Goal: Task Accomplishment & Management: Use online tool/utility

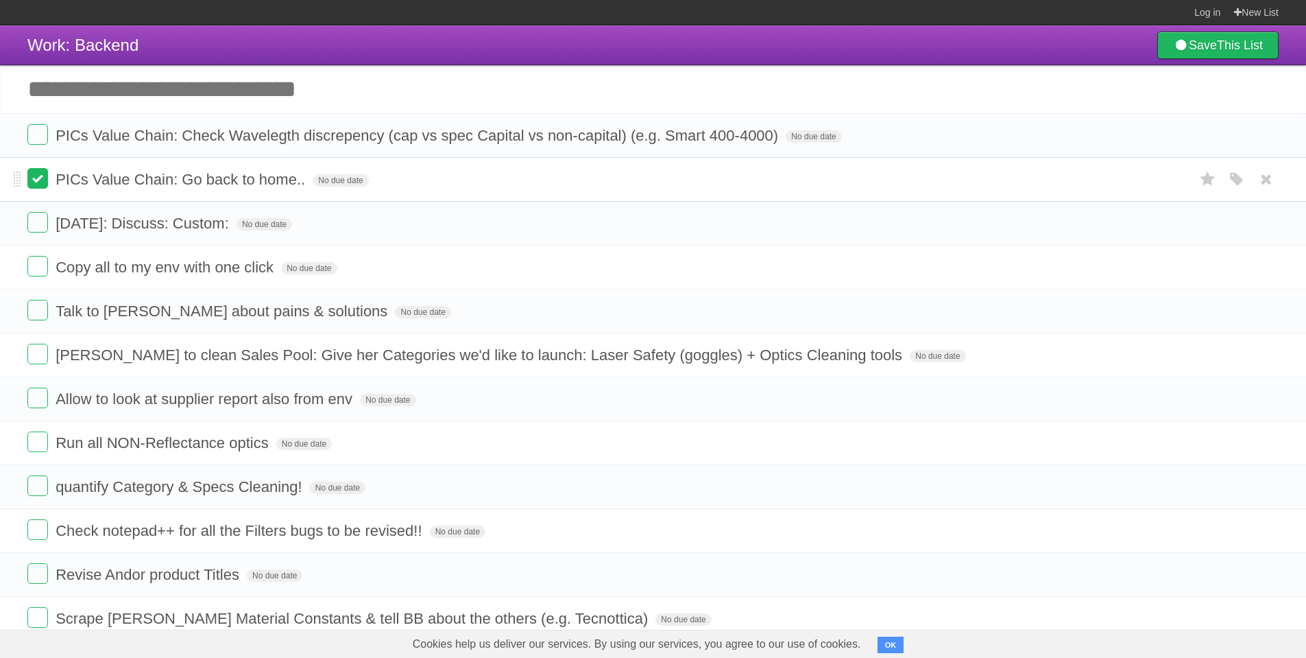
click at [38, 182] on label at bounding box center [37, 178] width 21 height 21
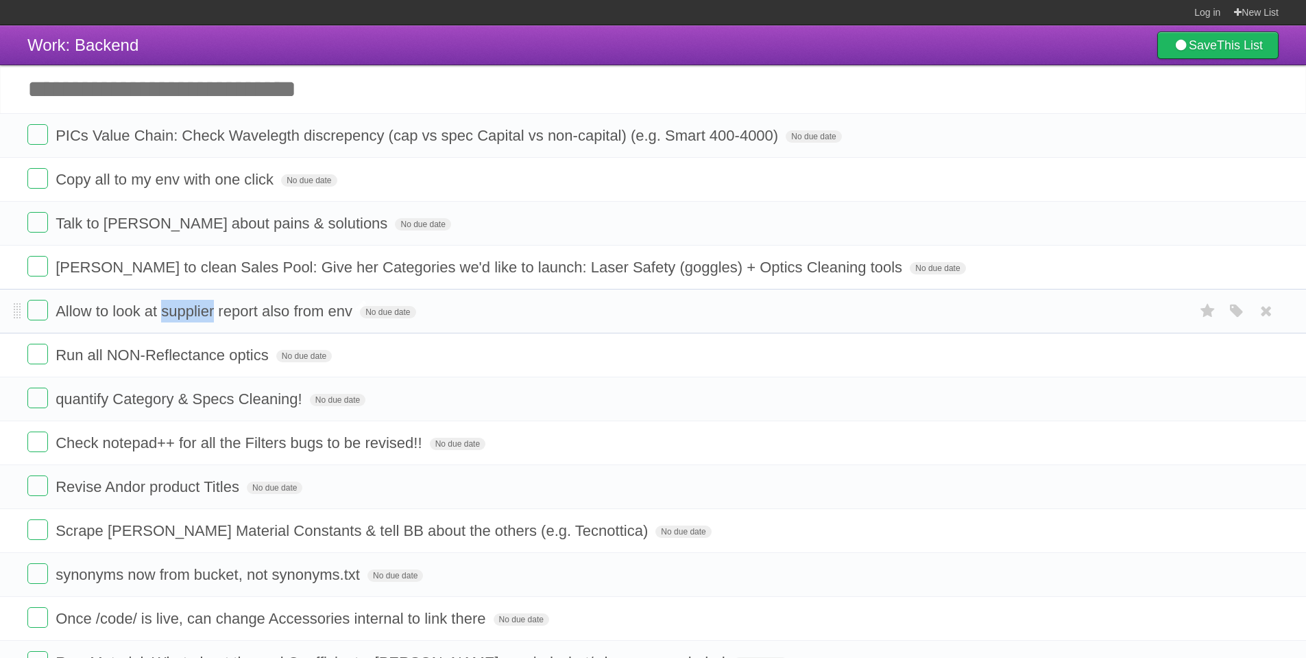
drag, startPoint x: 163, startPoint y: 310, endPoint x: 216, endPoint y: 310, distance: 53.5
click at [216, 310] on span "Allow to look at supplier report also from env" at bounding box center [206, 310] width 300 height 17
click at [36, 579] on label at bounding box center [37, 573] width 21 height 21
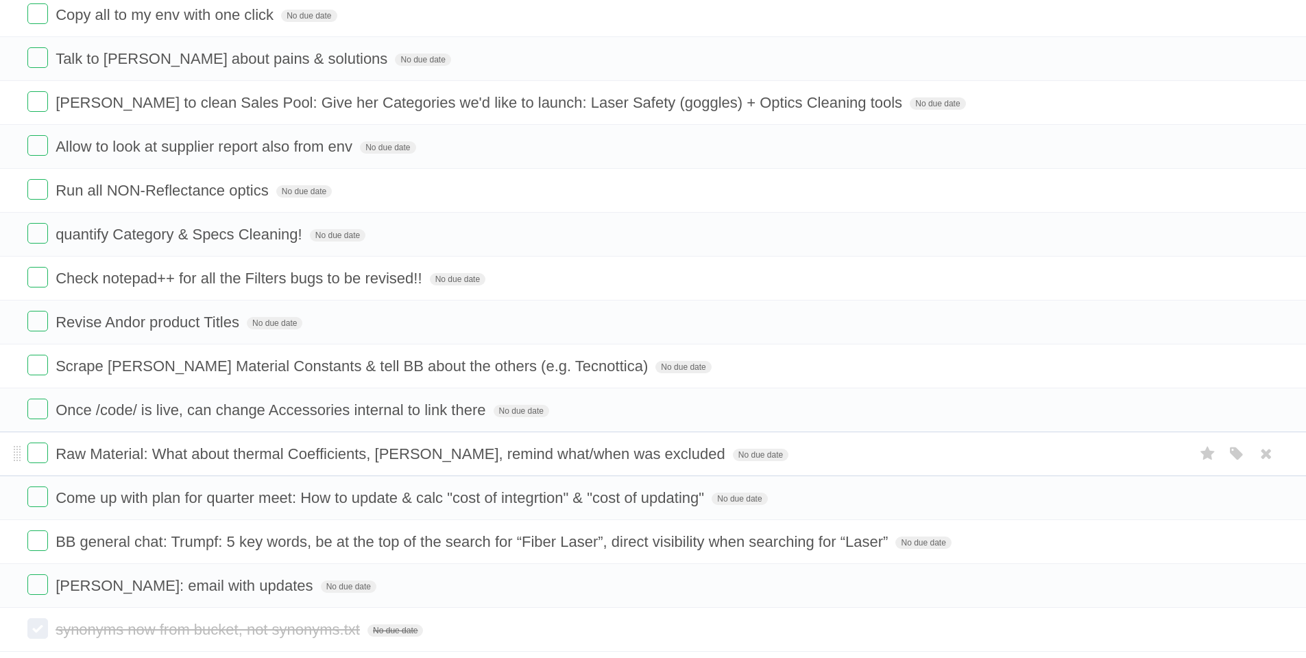
scroll to position [247, 0]
